Goal: Information Seeking & Learning: Learn about a topic

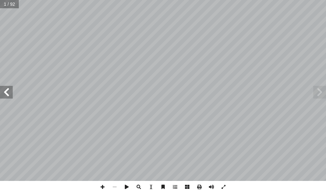
click at [2, 91] on span at bounding box center [6, 92] width 13 height 13
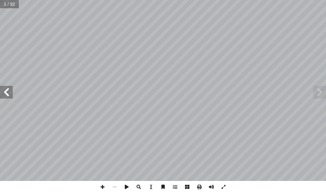
click at [2, 91] on span at bounding box center [6, 92] width 13 height 13
click at [3, 90] on span at bounding box center [6, 92] width 13 height 13
click at [105, 185] on span at bounding box center [102, 187] width 12 height 12
click at [4, 91] on span at bounding box center [6, 92] width 13 height 13
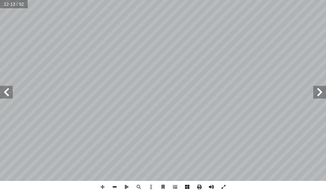
click at [110, 185] on span at bounding box center [114, 187] width 12 height 12
click at [5, 97] on span at bounding box center [6, 92] width 13 height 13
